Goal: Find specific page/section: Find specific page/section

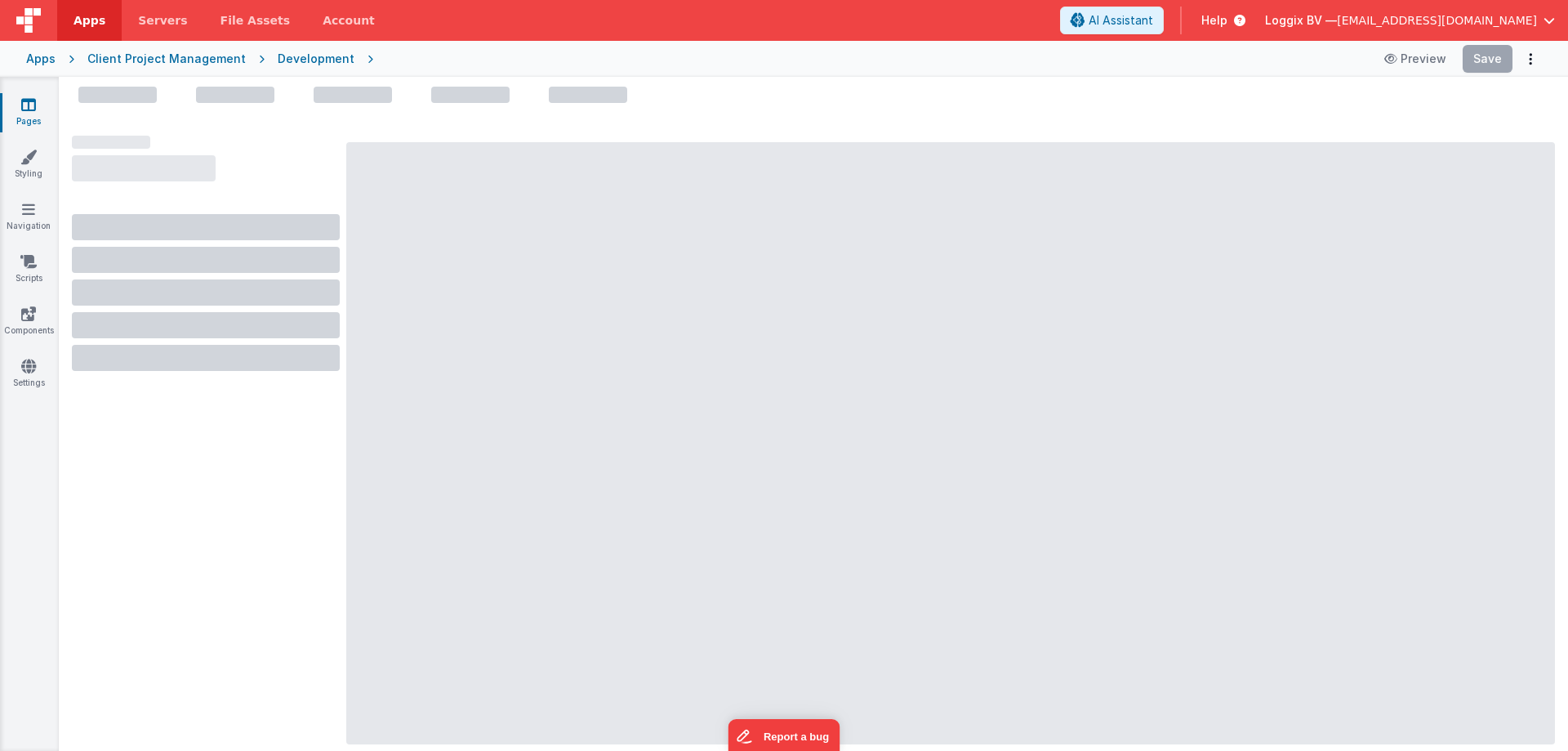
click at [33, 115] on link "Pages" at bounding box center [28, 113] width 59 height 33
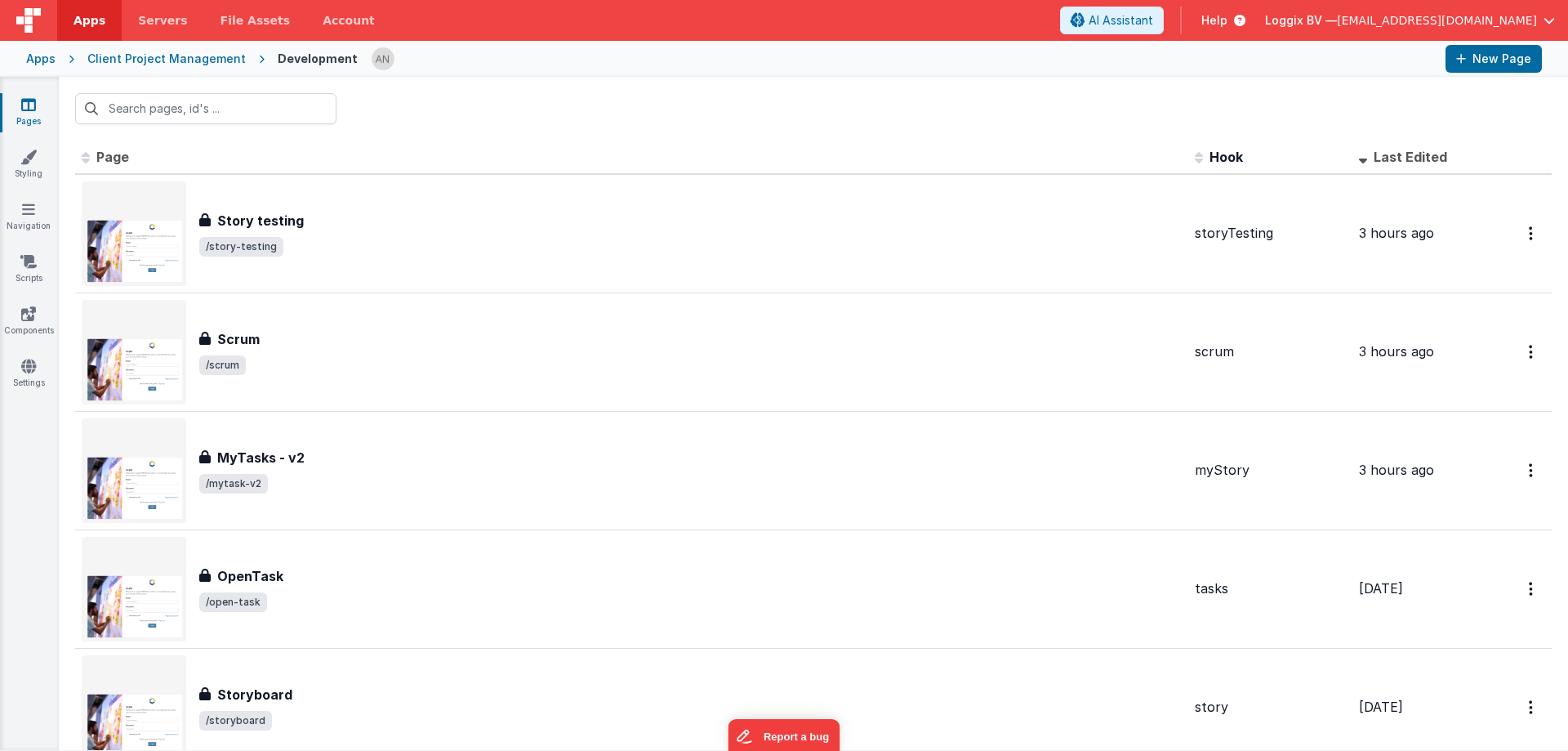
click at [568, 107] on div at bounding box center [813, 108] width 1509 height 63
click at [414, 100] on div at bounding box center [813, 108] width 1509 height 63
click at [416, 100] on div at bounding box center [813, 108] width 1509 height 63
click at [419, 97] on div at bounding box center [813, 108] width 1509 height 63
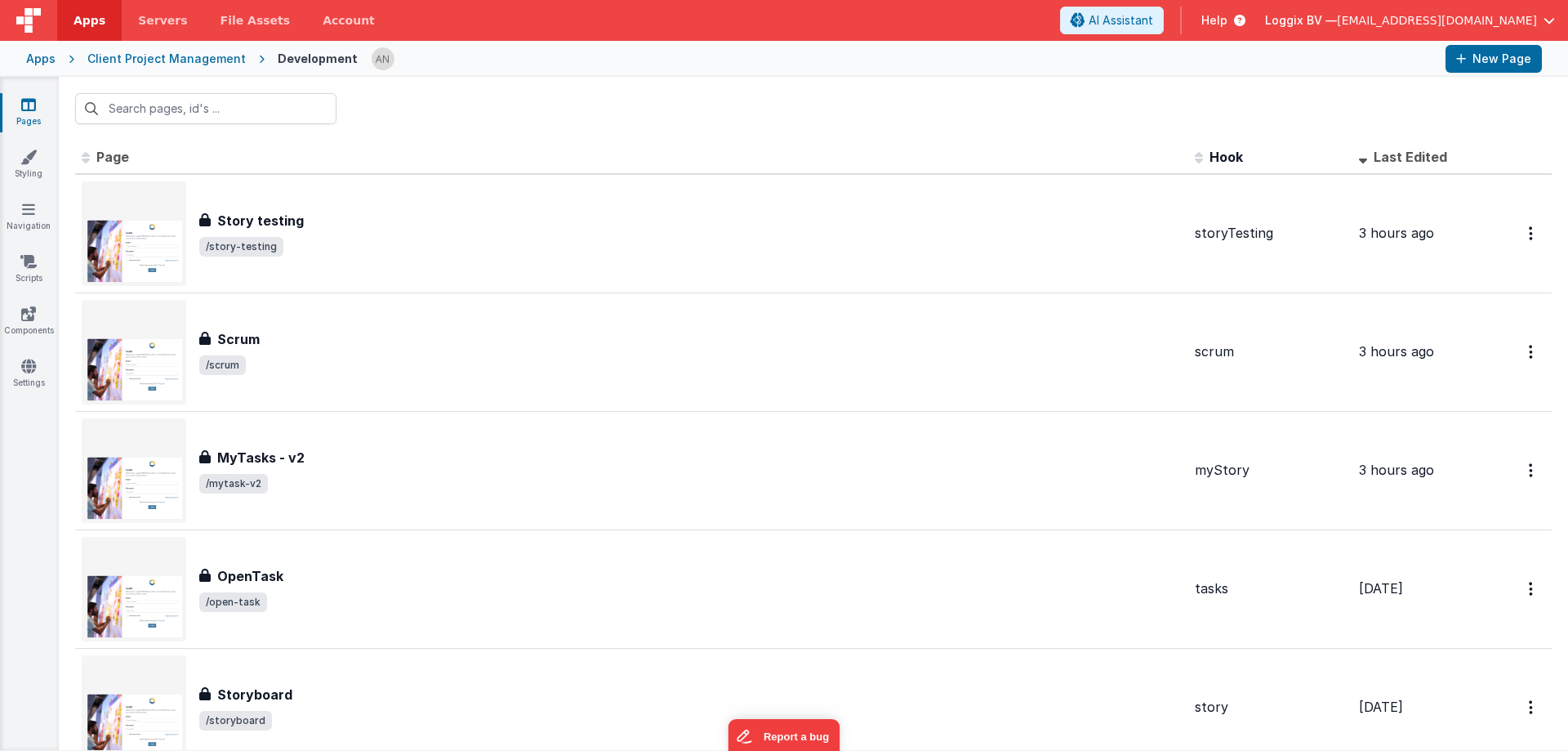
click at [483, 88] on div at bounding box center [813, 108] width 1509 height 63
click at [516, 64] on div at bounding box center [901, 59] width 1061 height 28
click at [30, 109] on icon at bounding box center [28, 105] width 15 height 17
click at [415, 99] on div at bounding box center [813, 108] width 1509 height 63
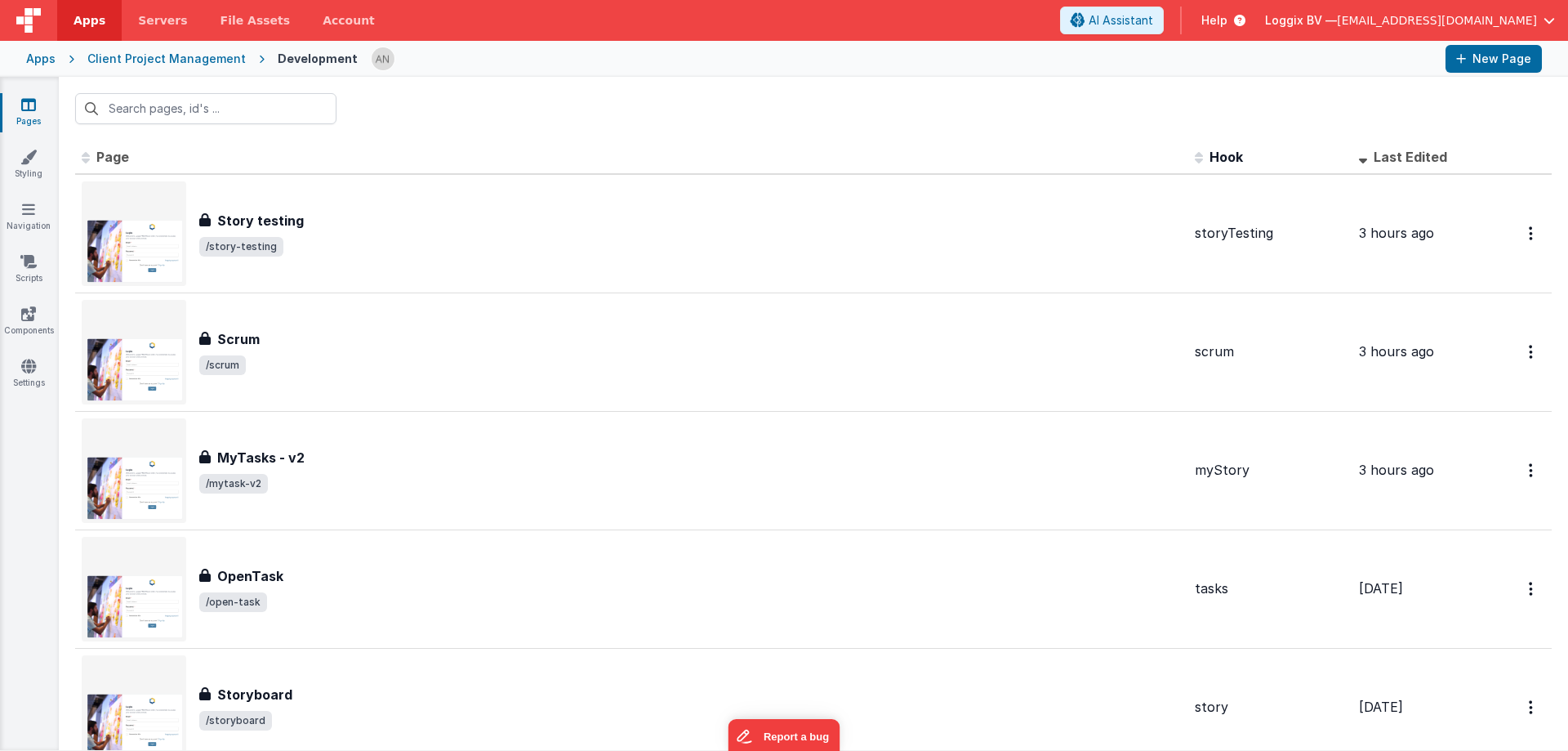
click at [738, 102] on div at bounding box center [813, 108] width 1509 height 63
click at [1195, 158] on span at bounding box center [1202, 156] width 15 height 17
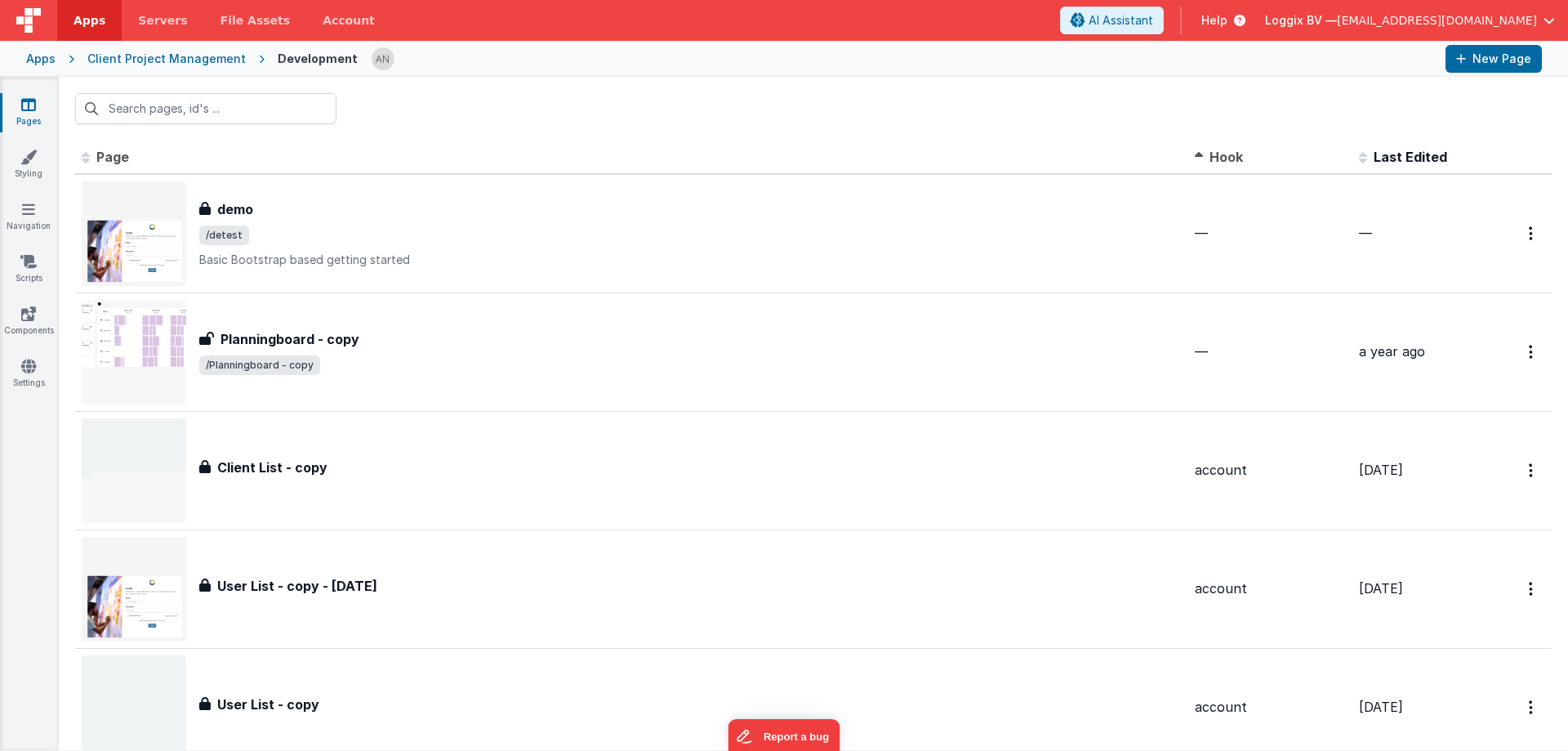
click at [1195, 156] on span at bounding box center [1202, 156] width 15 height 17
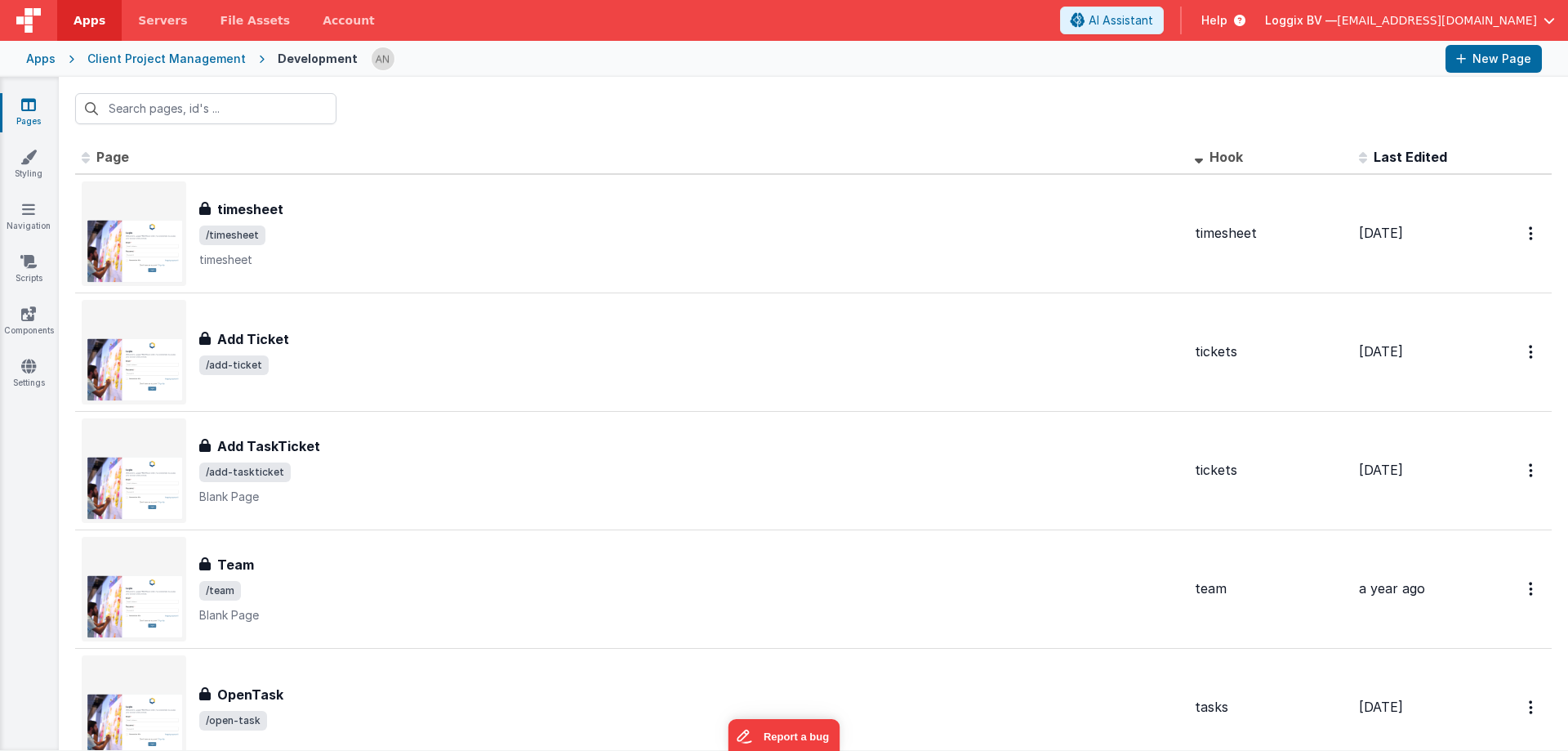
click at [946, 105] on div at bounding box center [813, 108] width 1509 height 63
click at [845, 98] on div at bounding box center [813, 108] width 1509 height 63
click at [813, 94] on div at bounding box center [813, 108] width 1509 height 63
click at [812, 97] on div at bounding box center [813, 108] width 1509 height 63
click at [810, 97] on div at bounding box center [813, 108] width 1509 height 63
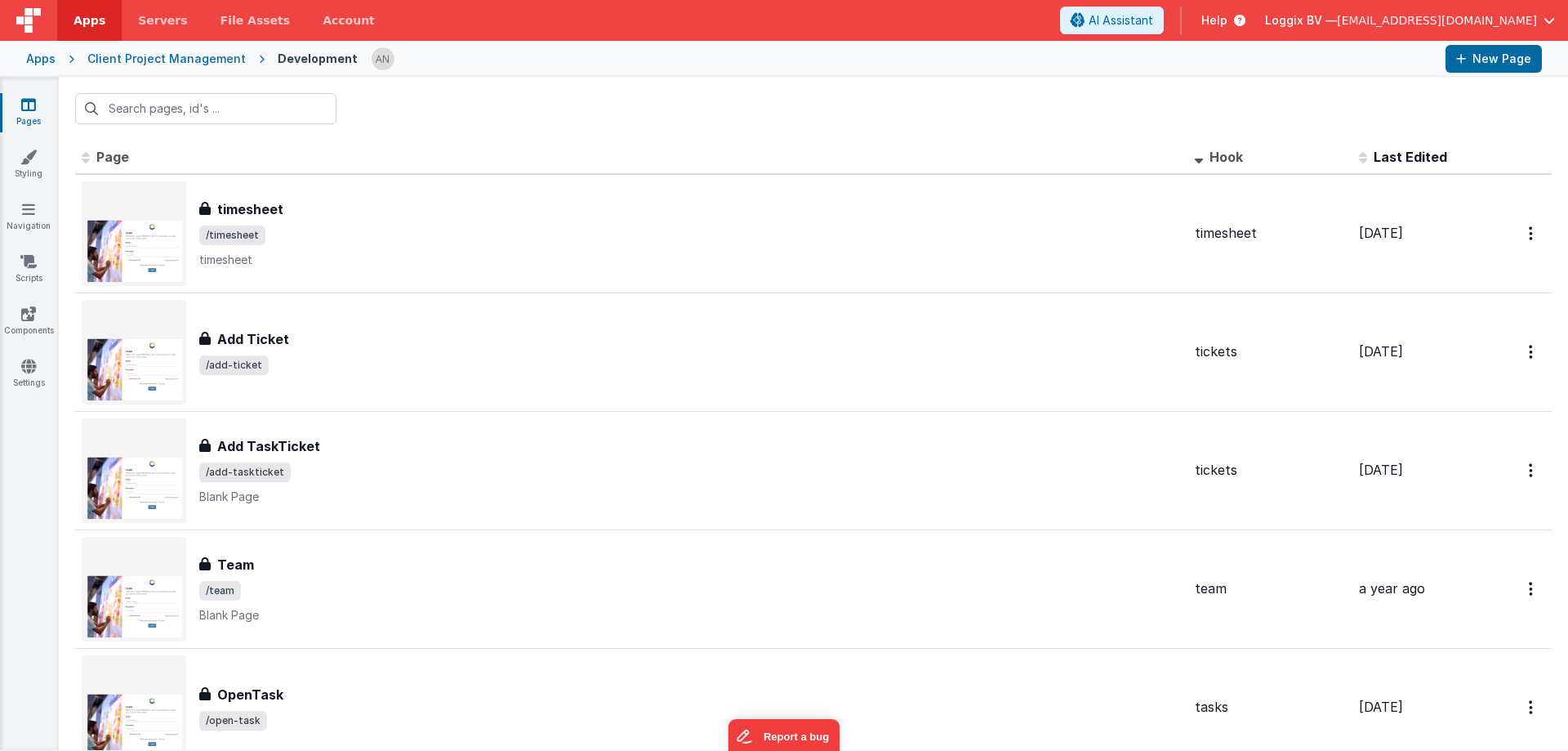
click at [28, 113] on link "Pages" at bounding box center [28, 113] width 59 height 33
click at [409, 119] on div at bounding box center [813, 108] width 1509 height 63
click at [399, 118] on div at bounding box center [813, 108] width 1509 height 63
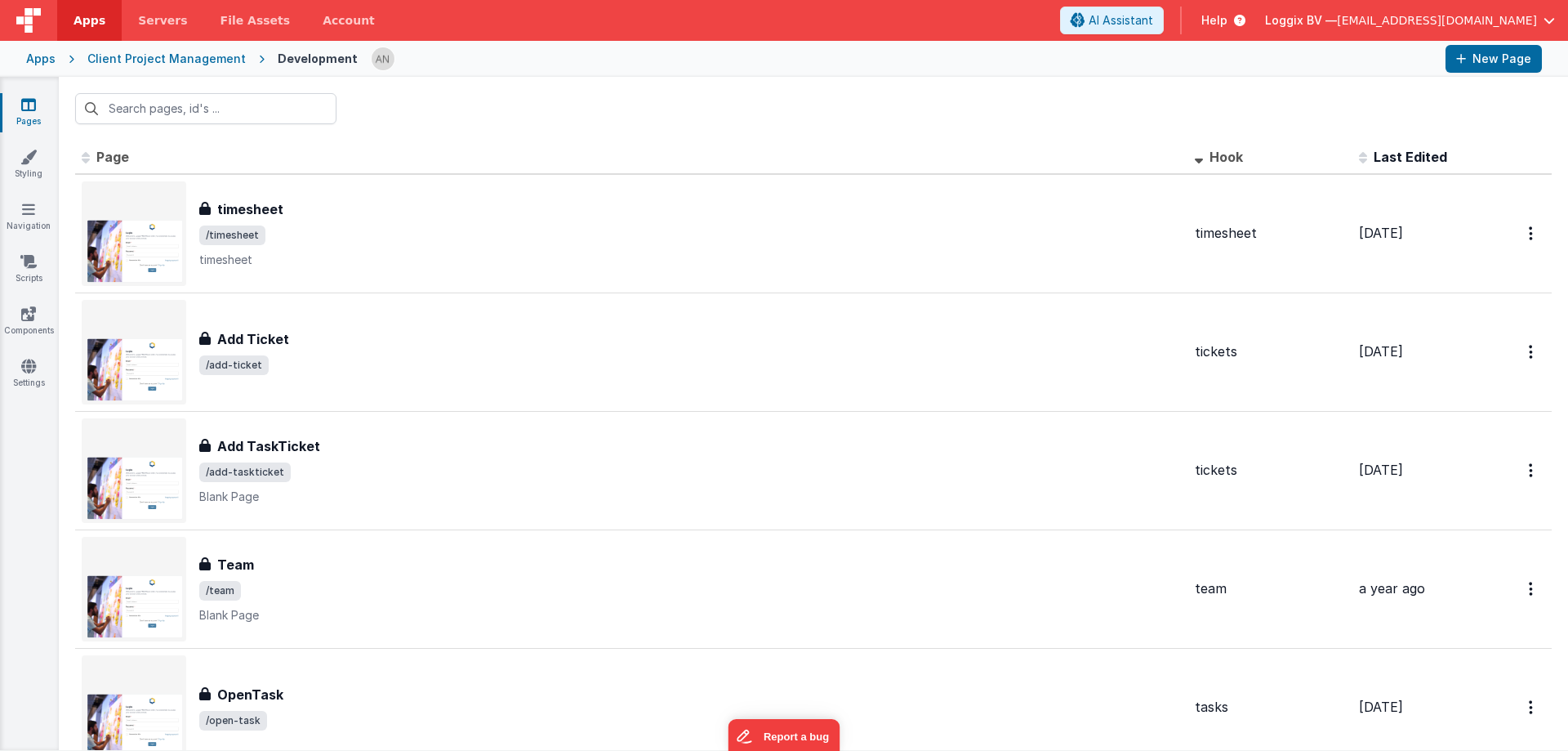
click at [422, 86] on div at bounding box center [813, 108] width 1509 height 63
click at [405, 87] on div at bounding box center [813, 108] width 1509 height 63
click at [773, 77] on div at bounding box center [813, 108] width 1509 height 63
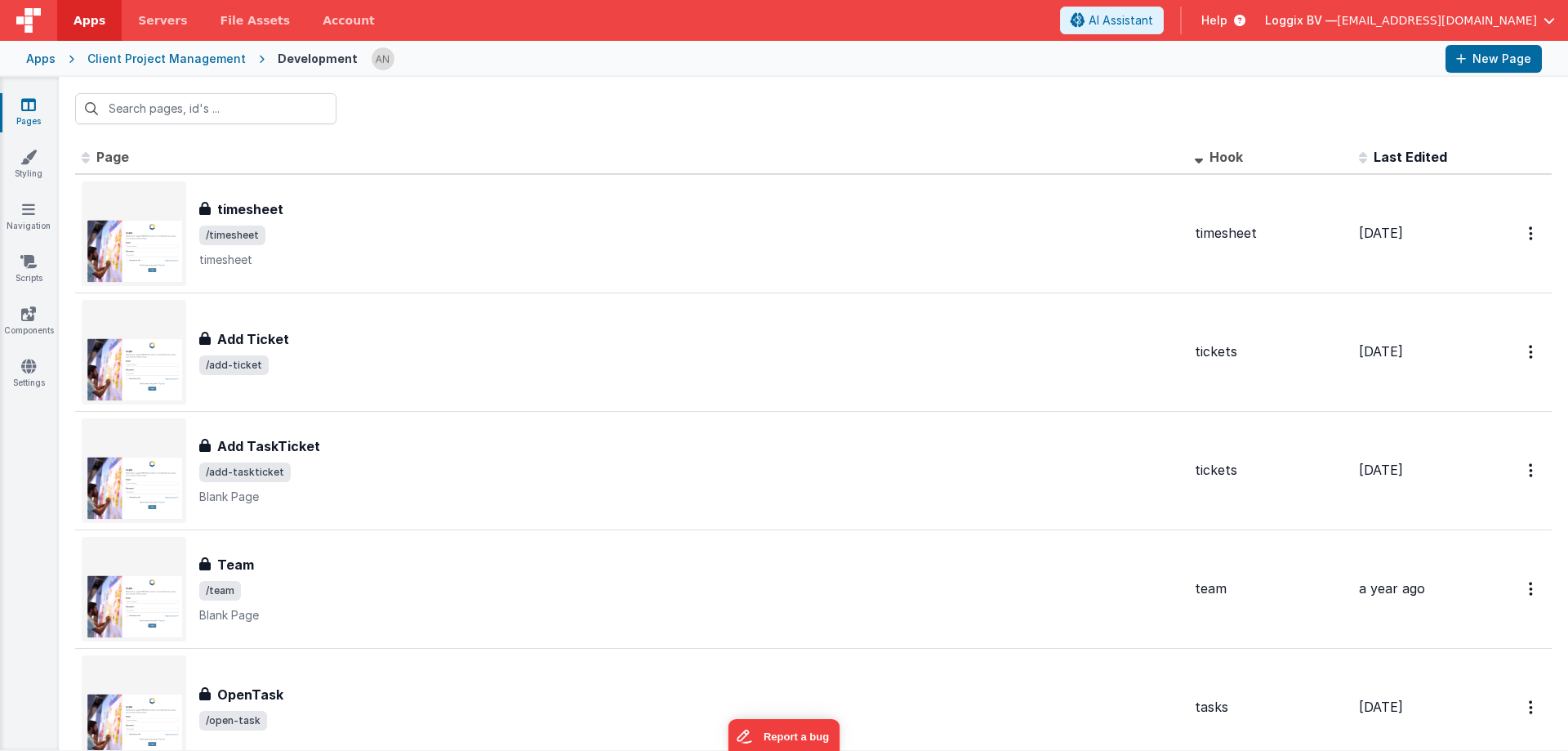
click at [745, 58] on div at bounding box center [901, 59] width 1061 height 28
click at [724, 48] on div at bounding box center [901, 59] width 1061 height 28
click at [540, 115] on div at bounding box center [813, 108] width 1509 height 63
click at [505, 118] on div at bounding box center [813, 108] width 1509 height 63
